Goal: Task Accomplishment & Management: Manage account settings

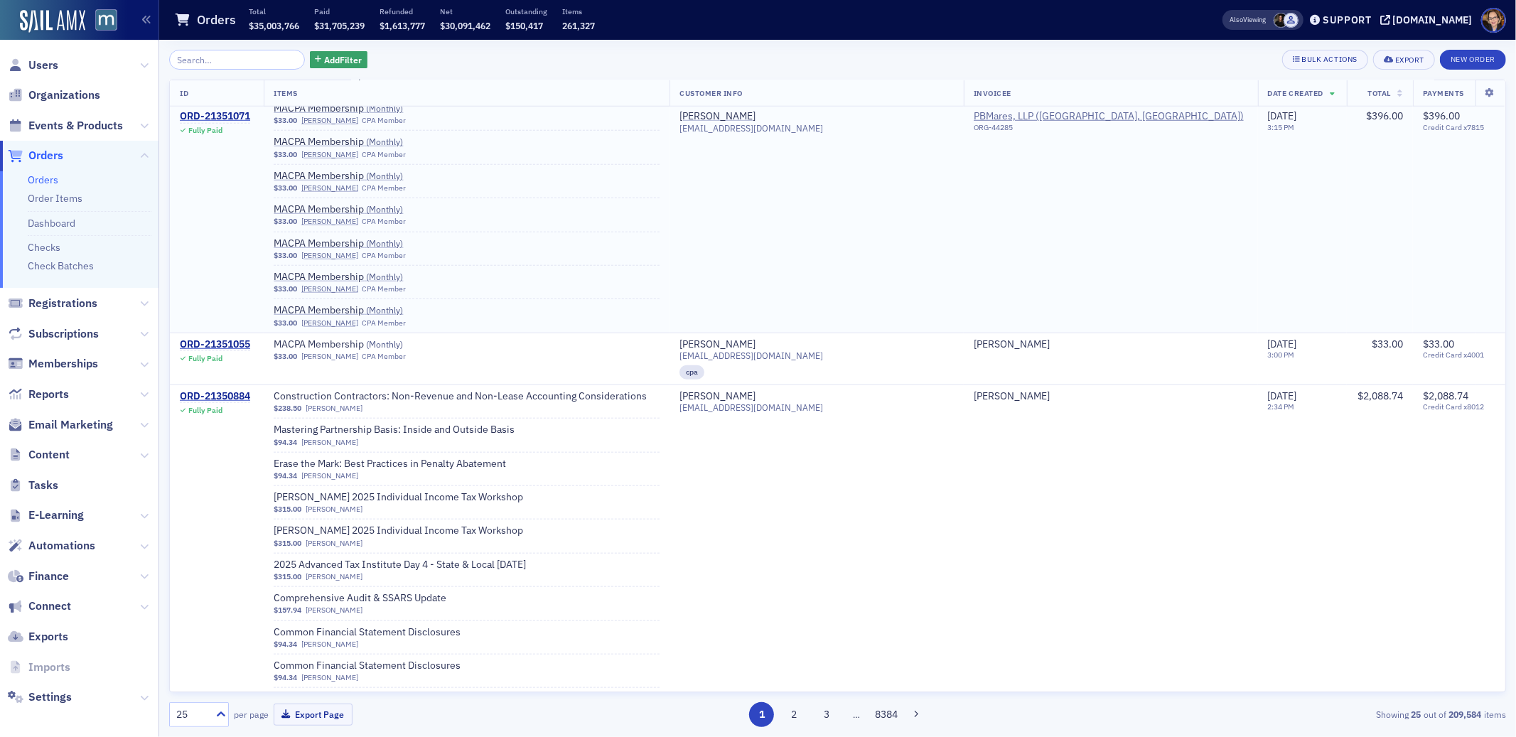
scroll to position [1283, 0]
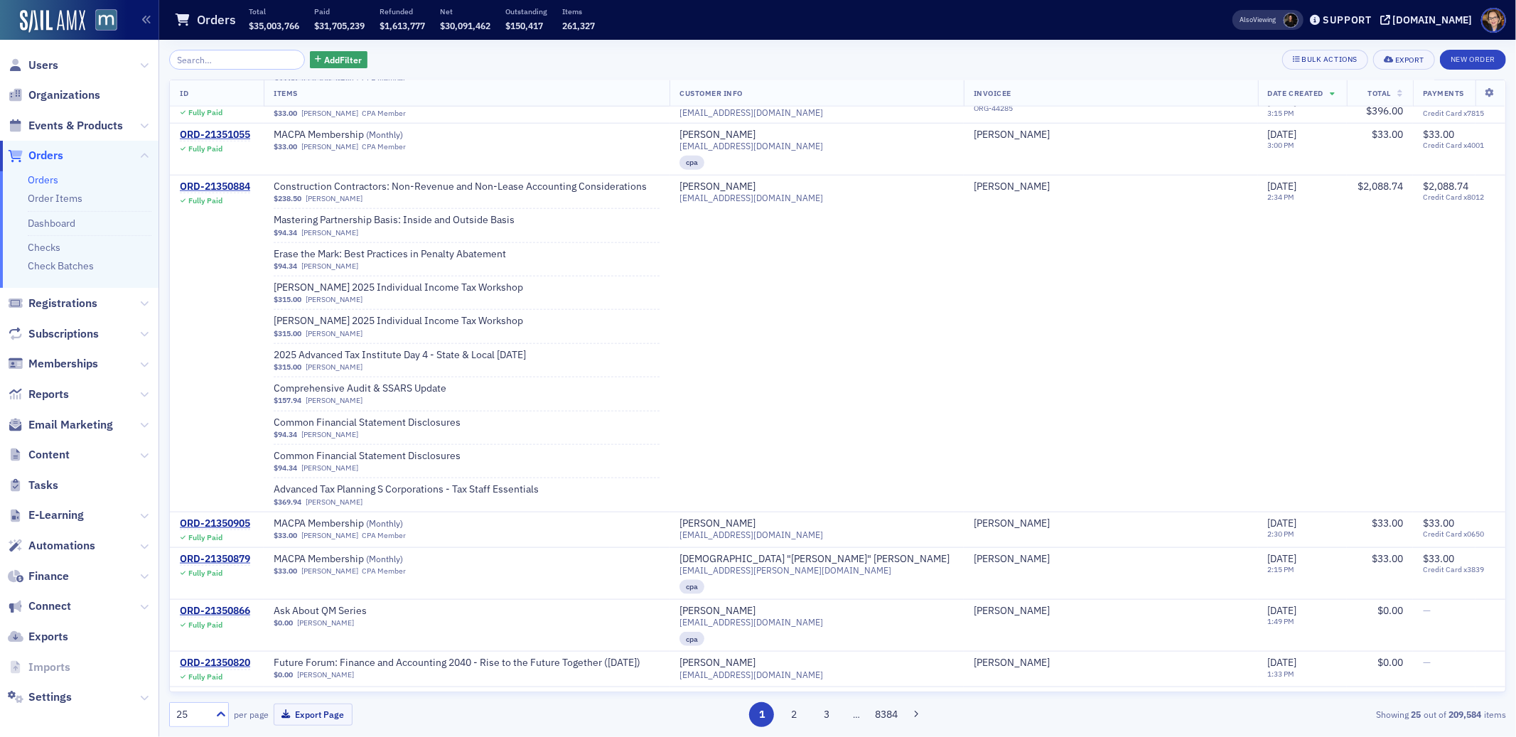
click at [52, 154] on span "Orders" at bounding box center [45, 156] width 35 height 16
click at [51, 154] on span "Orders" at bounding box center [45, 156] width 35 height 16
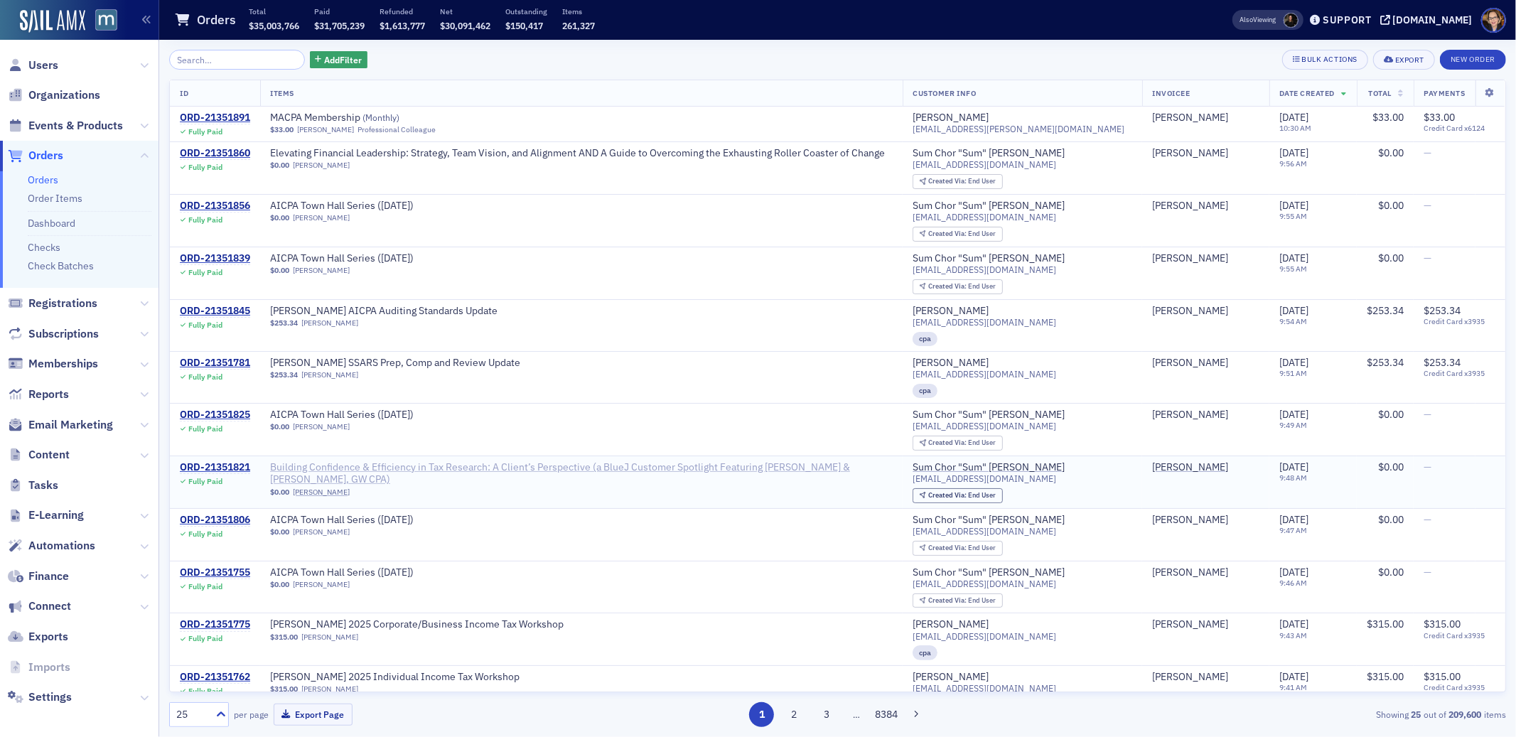
click at [678, 463] on span "Building Confidence & Efficiency in Tax Research: A Client’s Perspective (a Blu…" at bounding box center [581, 473] width 623 height 25
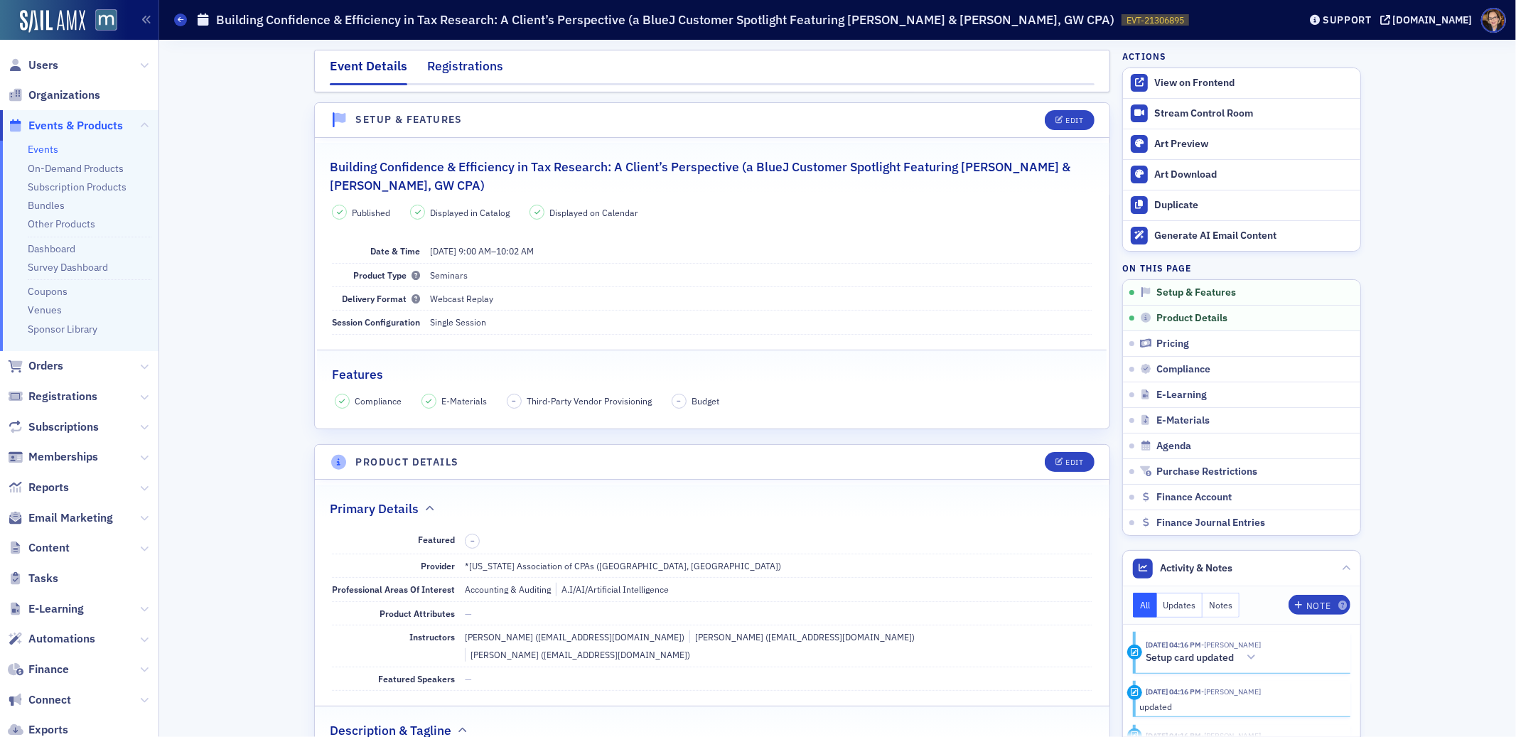
click at [448, 73] on div "Registrations" at bounding box center [465, 70] width 76 height 26
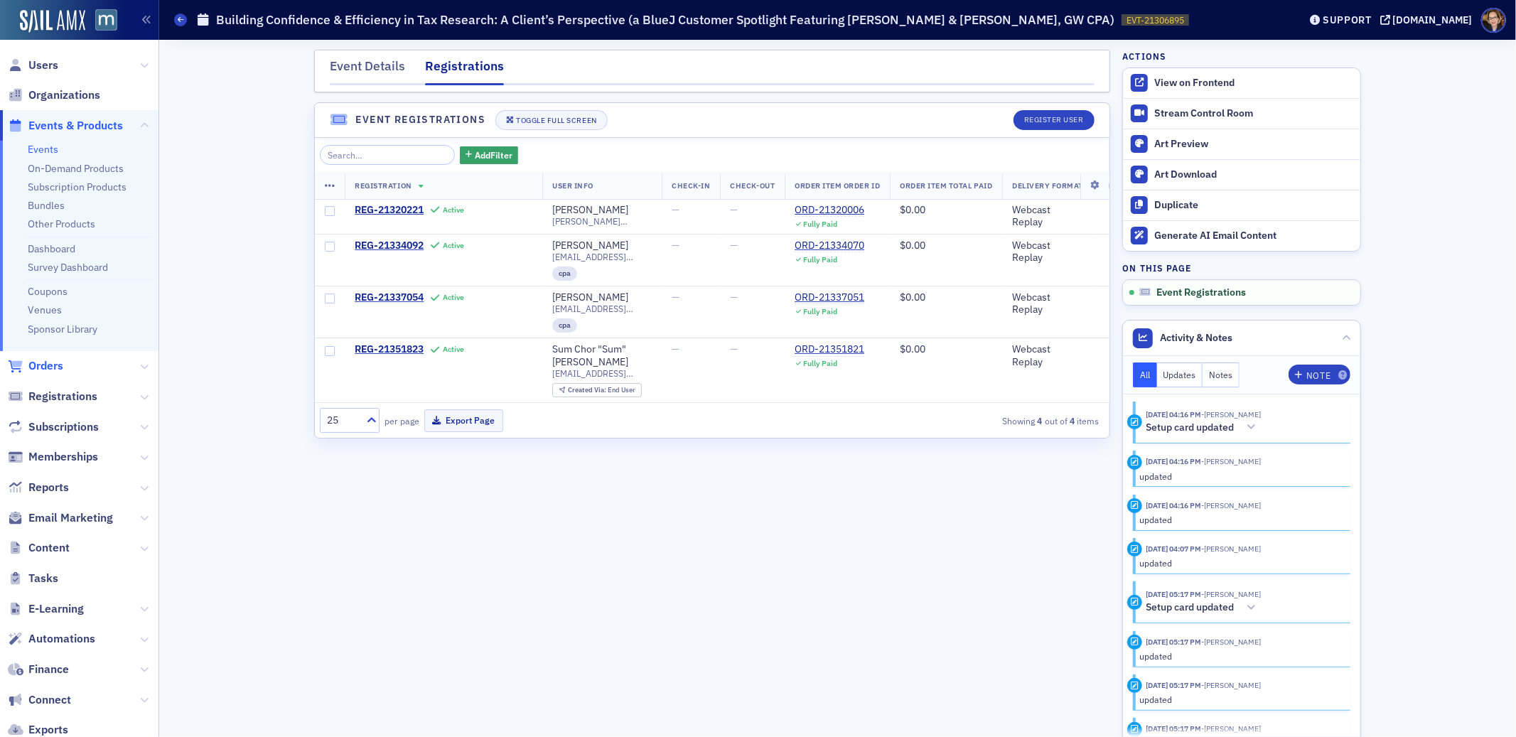
click at [50, 362] on span "Orders" at bounding box center [45, 366] width 35 height 16
